Goal: Task Accomplishment & Management: Use online tool/utility

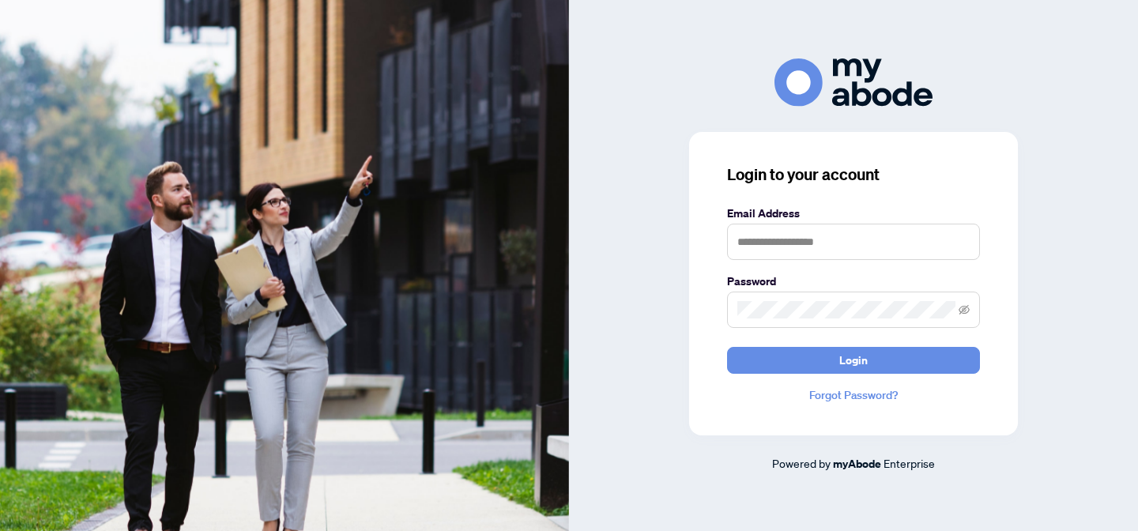
click at [821, 265] on form "Email Address Password Login" at bounding box center [853, 289] width 253 height 169
click at [812, 245] on input "text" at bounding box center [853, 242] width 253 height 36
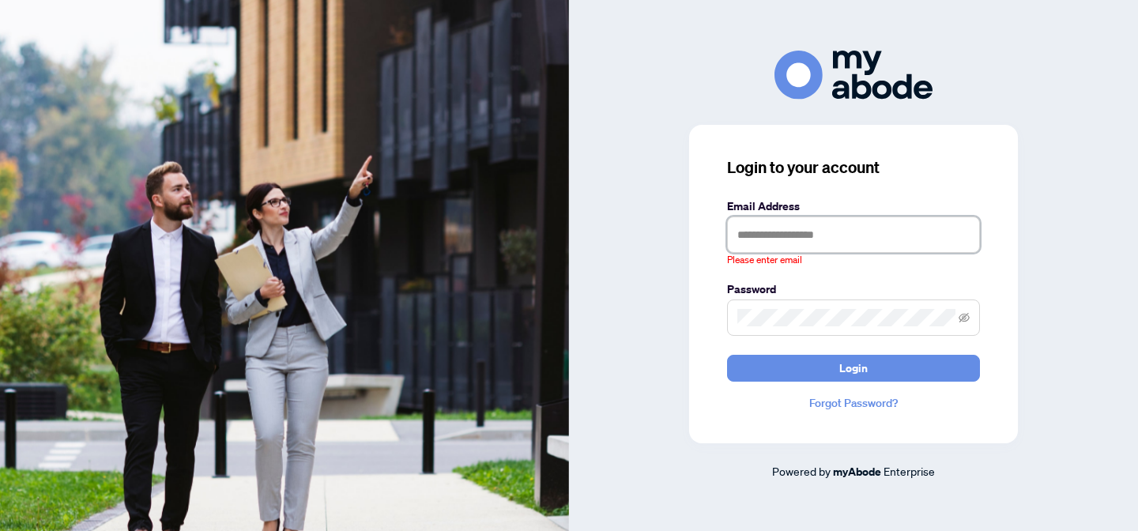
type input "**********"
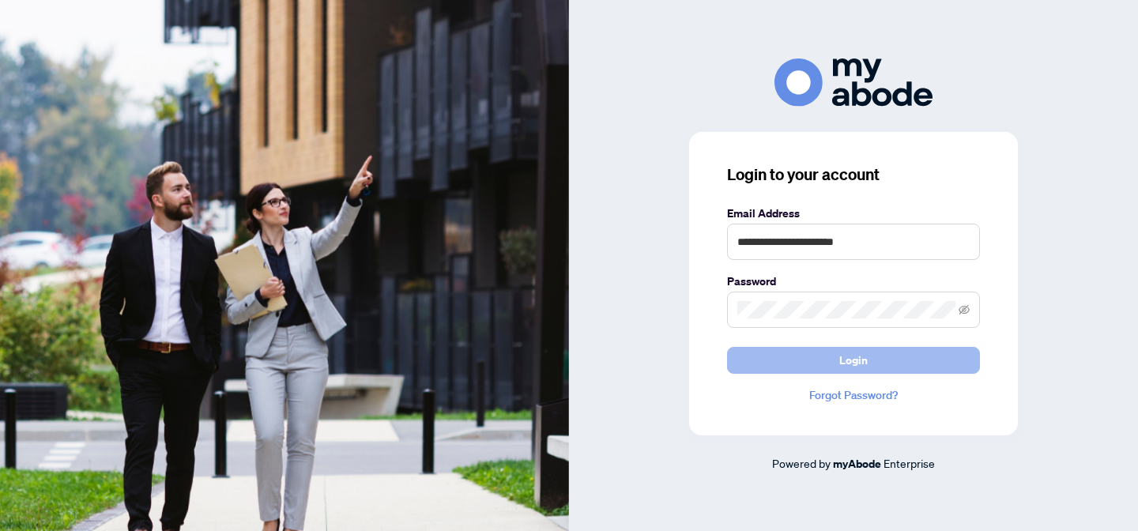
click at [882, 363] on button "Login" at bounding box center [853, 360] width 253 height 27
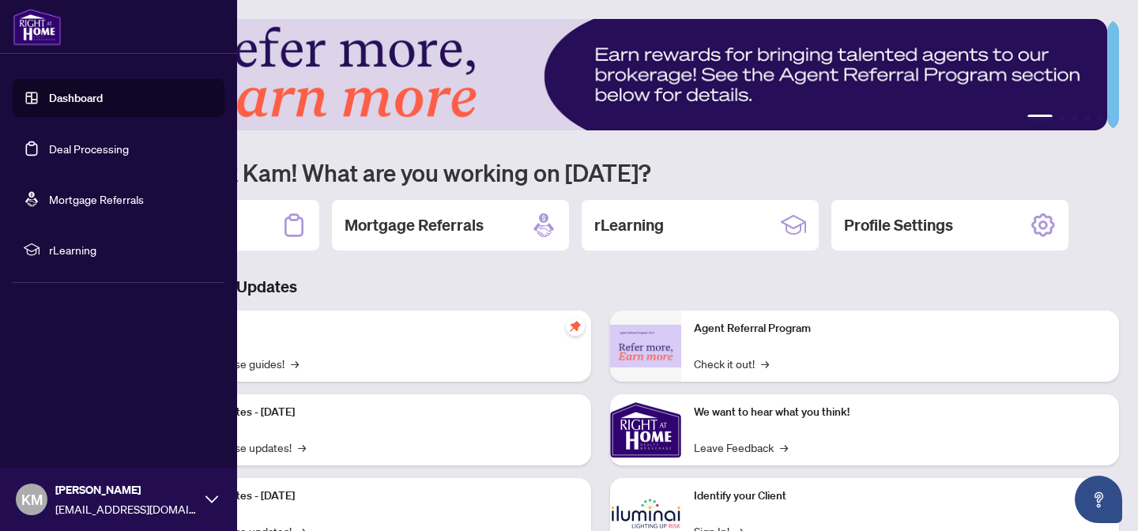
click at [93, 149] on link "Deal Processing" at bounding box center [89, 148] width 80 height 14
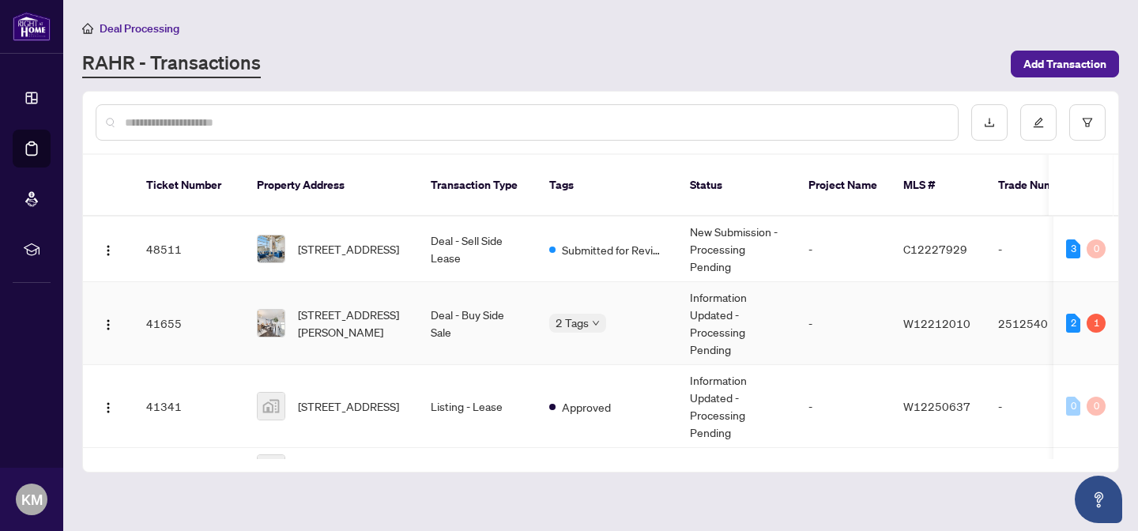
click at [1086, 314] on div "1" at bounding box center [1095, 323] width 19 height 19
click at [630, 314] on div "2 Tags" at bounding box center [606, 323] width 115 height 18
click at [1088, 314] on div "1" at bounding box center [1095, 323] width 19 height 19
click at [1089, 314] on div "1" at bounding box center [1095, 323] width 19 height 19
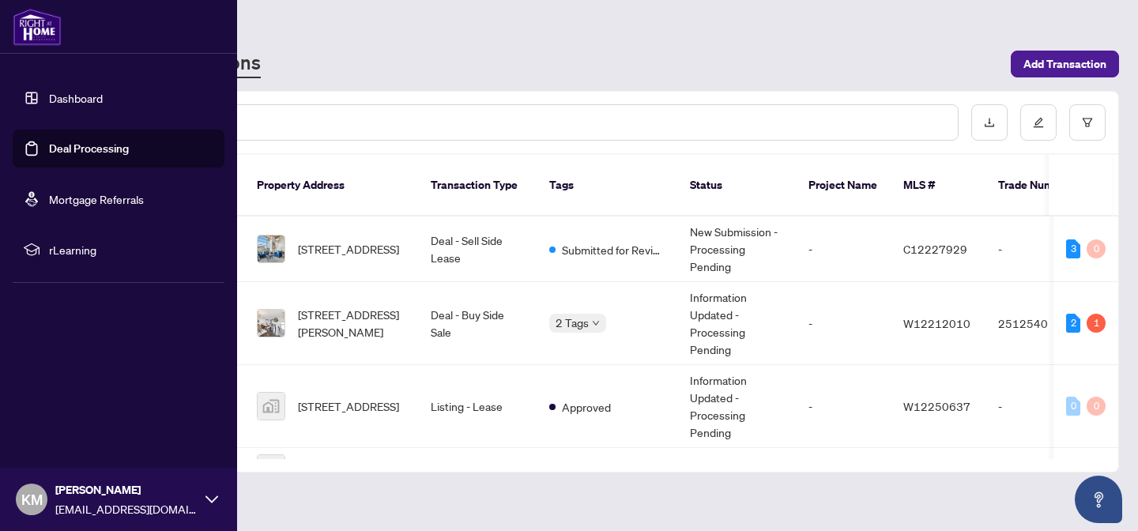
click at [82, 91] on link "Dashboard" at bounding box center [76, 98] width 54 height 14
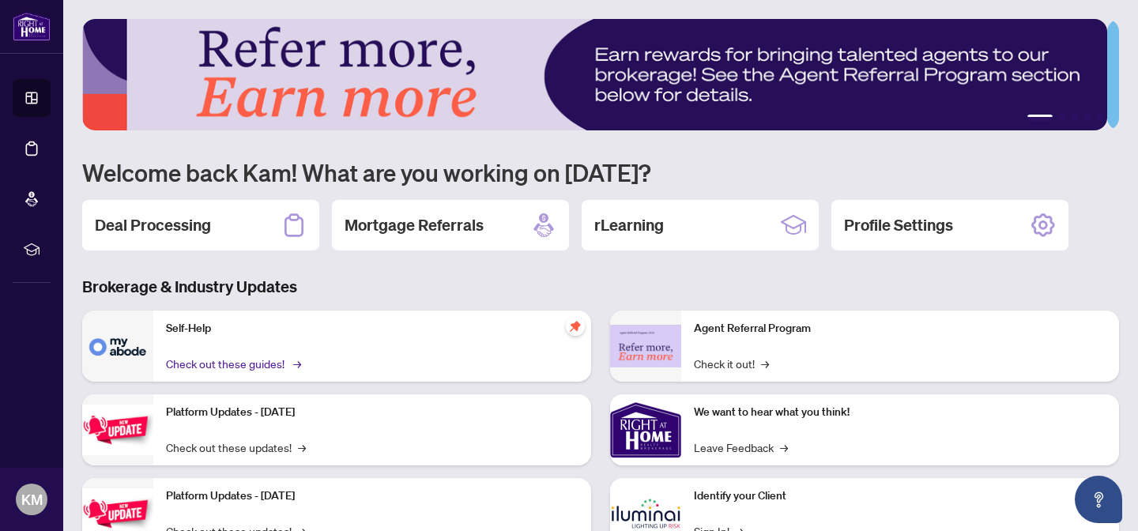
click at [281, 363] on link "Check out these guides! →" at bounding box center [232, 363] width 133 height 17
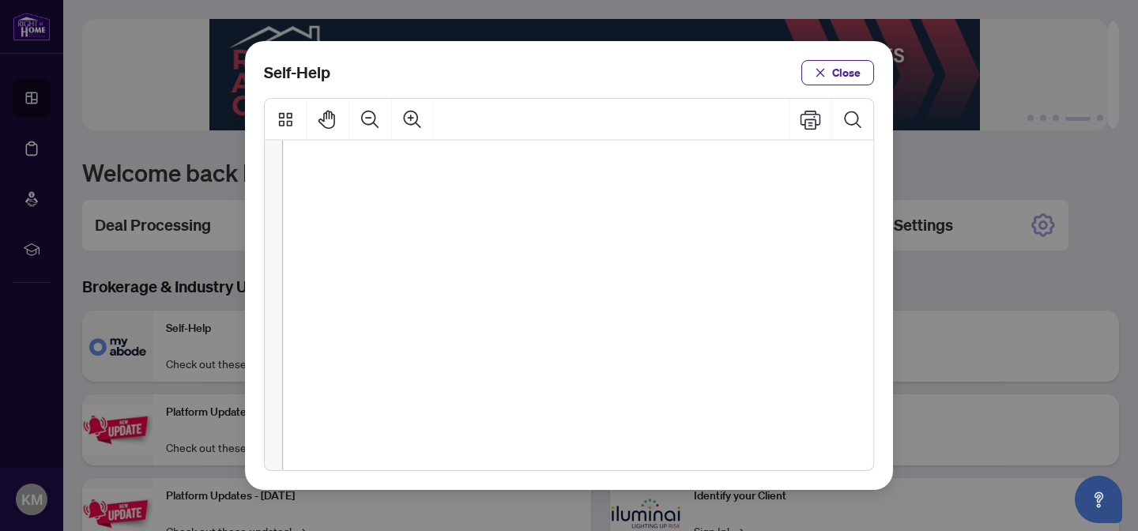
scroll to position [64, 0]
click at [575, 224] on span "PDF" at bounding box center [580, 222] width 21 height 16
click at [582, 221] on span "PDF" at bounding box center [580, 222] width 21 height 16
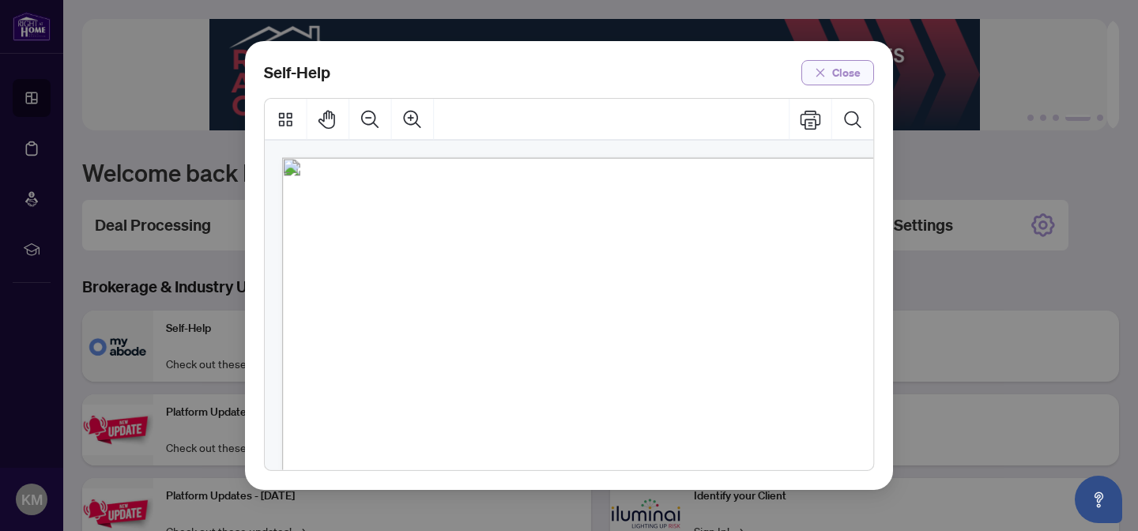
click at [853, 75] on span "Close" at bounding box center [846, 72] width 28 height 25
